Goal: Register for event/course

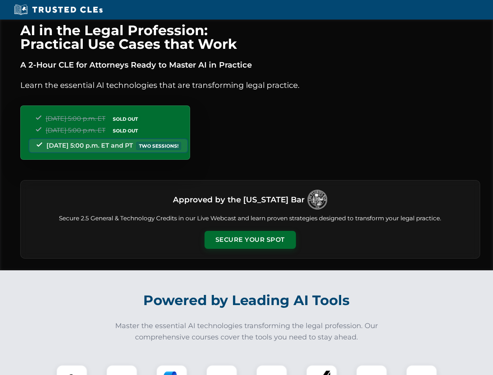
click at [250, 240] on button "Secure Your Spot" at bounding box center [250, 240] width 91 height 18
click at [72, 370] on img at bounding box center [72, 380] width 23 height 23
click at [122, 370] on div at bounding box center [121, 380] width 31 height 31
click at [172, 370] on div at bounding box center [171, 380] width 31 height 31
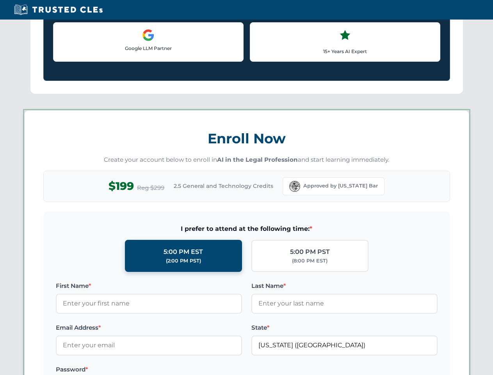
click at [272, 370] on label at bounding box center [344, 369] width 186 height 9
